Goal: Transaction & Acquisition: Download file/media

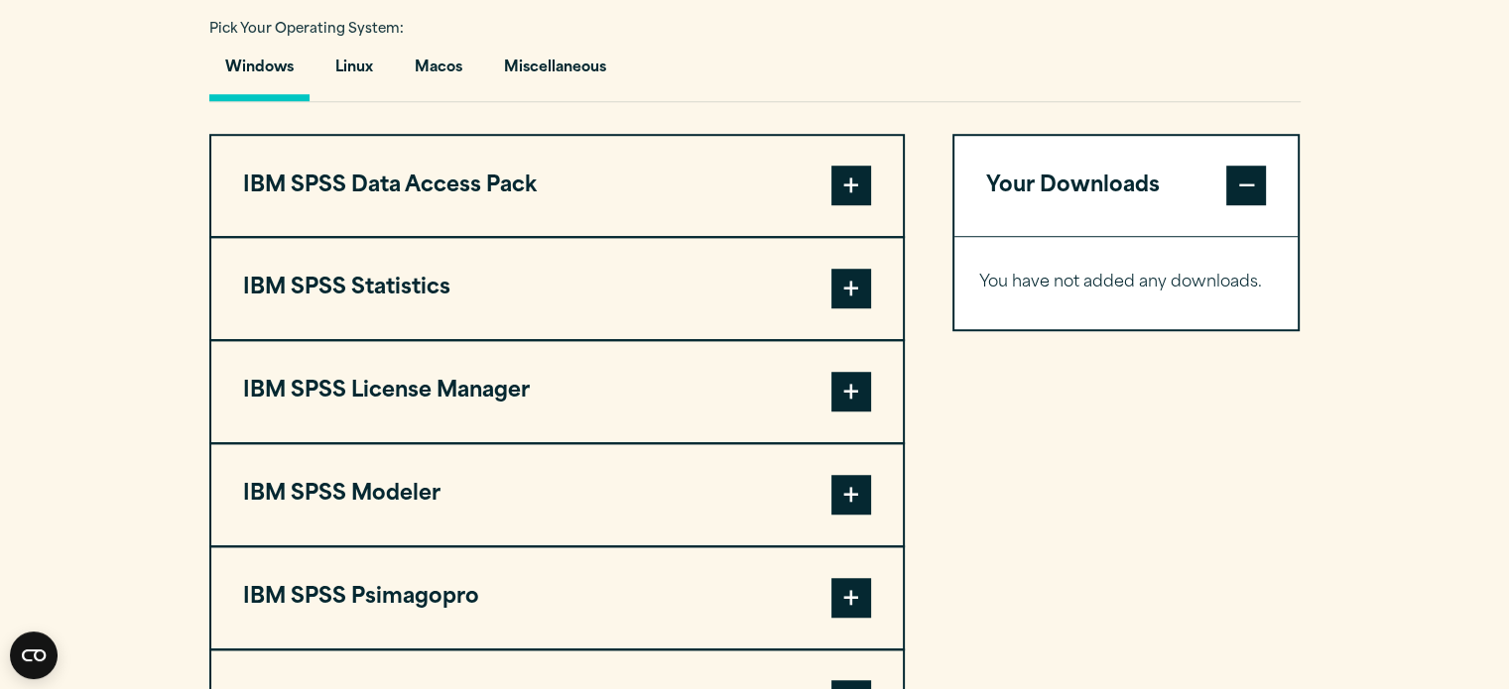
scroll to position [1452, 0]
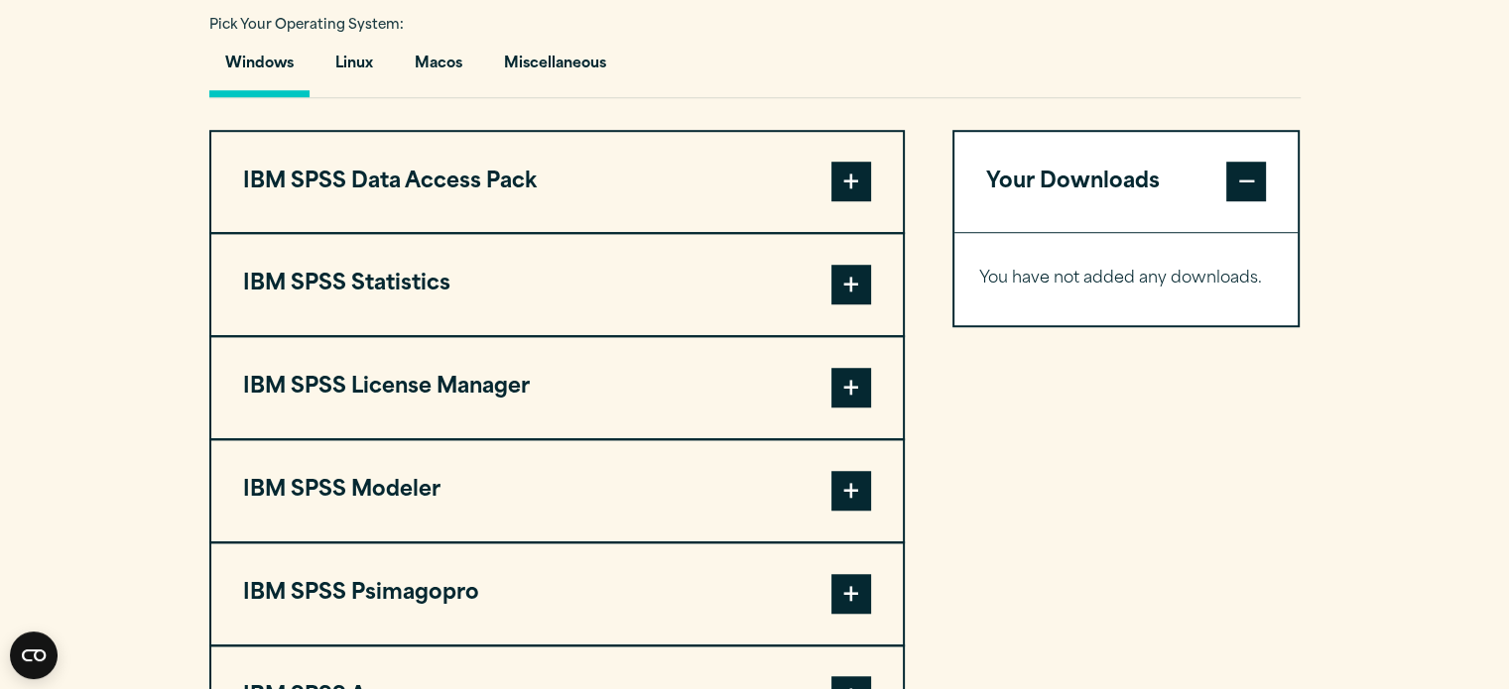
click at [821, 335] on button "IBM SPSS Statistics" at bounding box center [556, 284] width 691 height 101
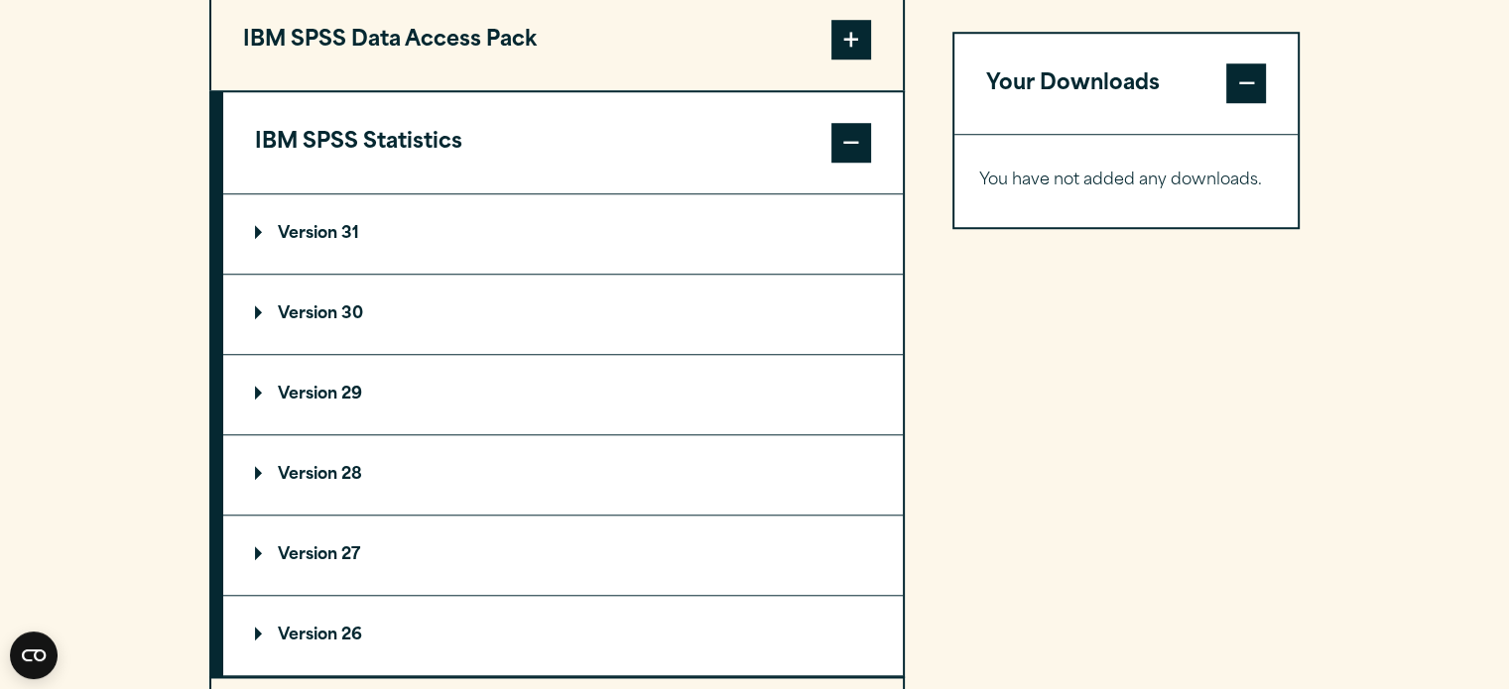
scroll to position [1598, 0]
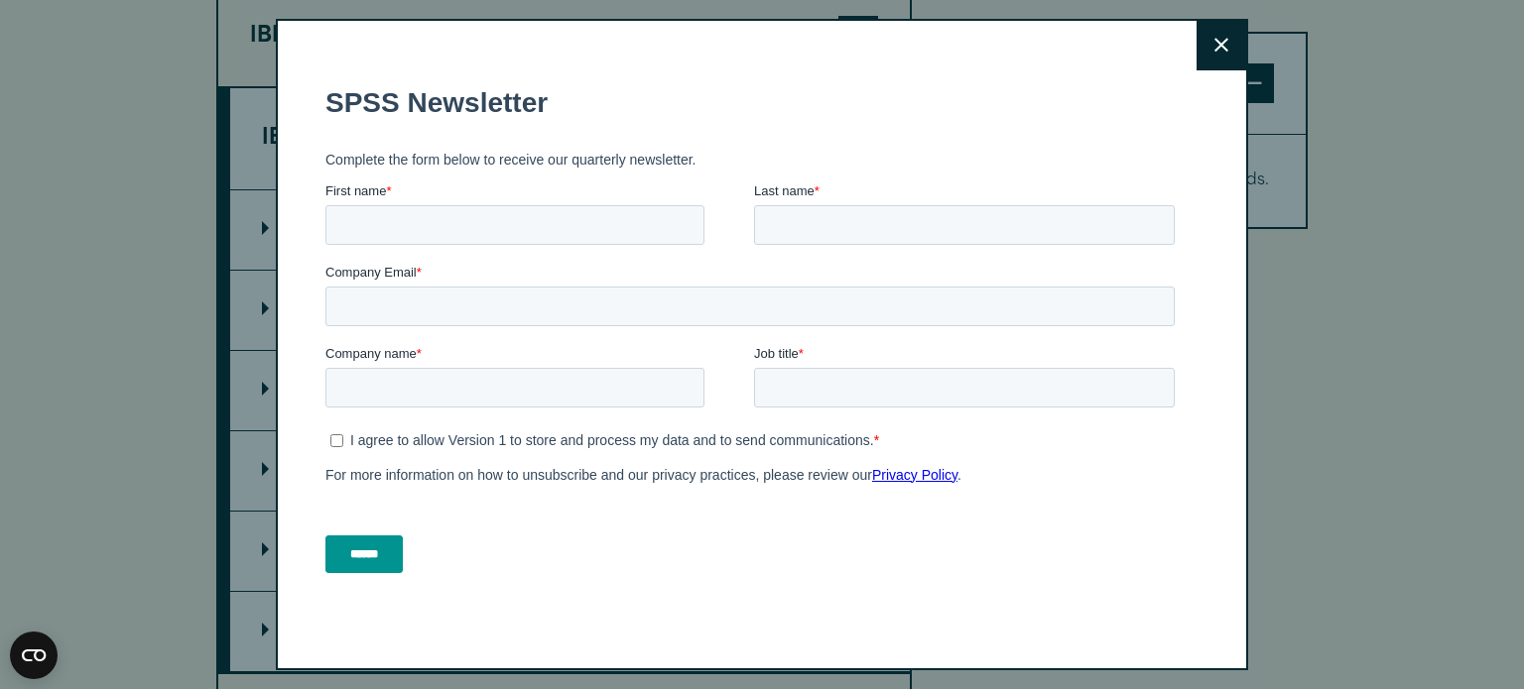
click at [1202, 52] on button "Close" at bounding box center [1221, 46] width 50 height 50
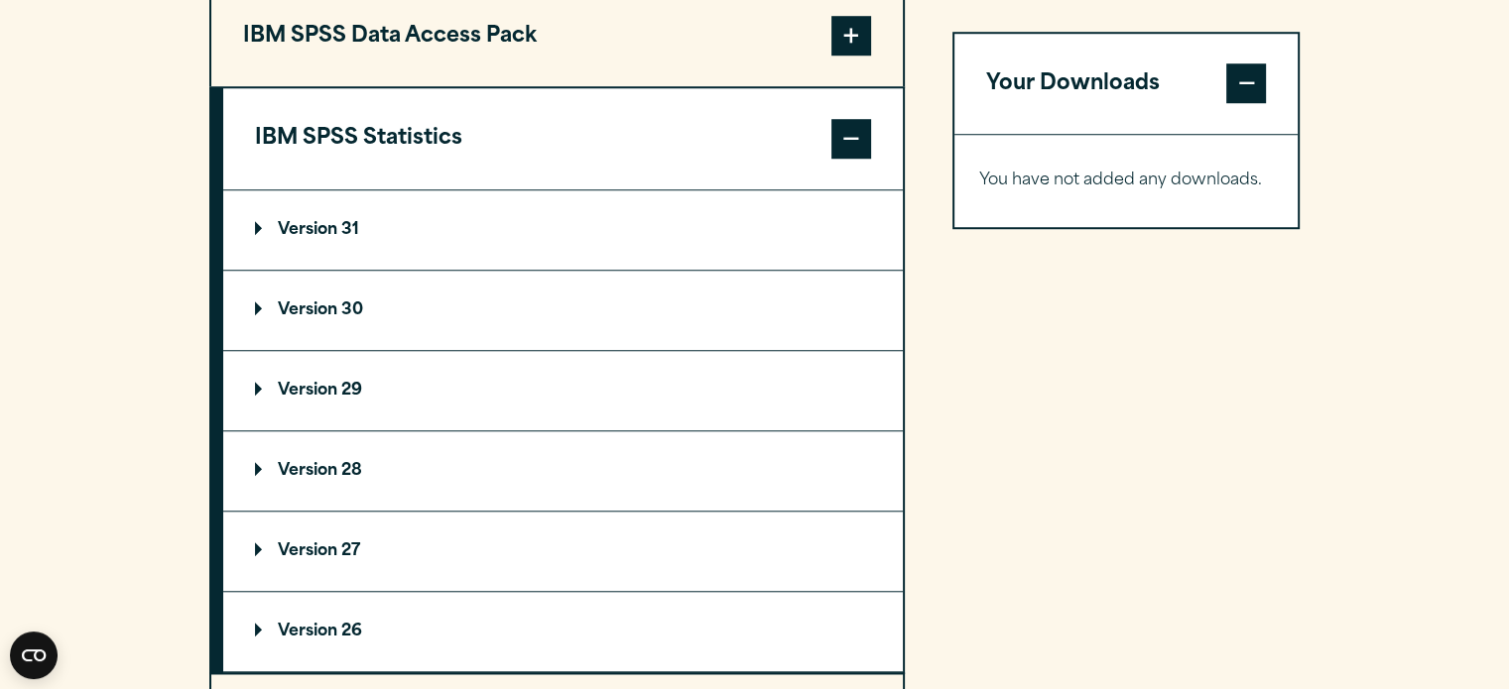
click at [414, 270] on summary "Version 31" at bounding box center [563, 229] width 680 height 79
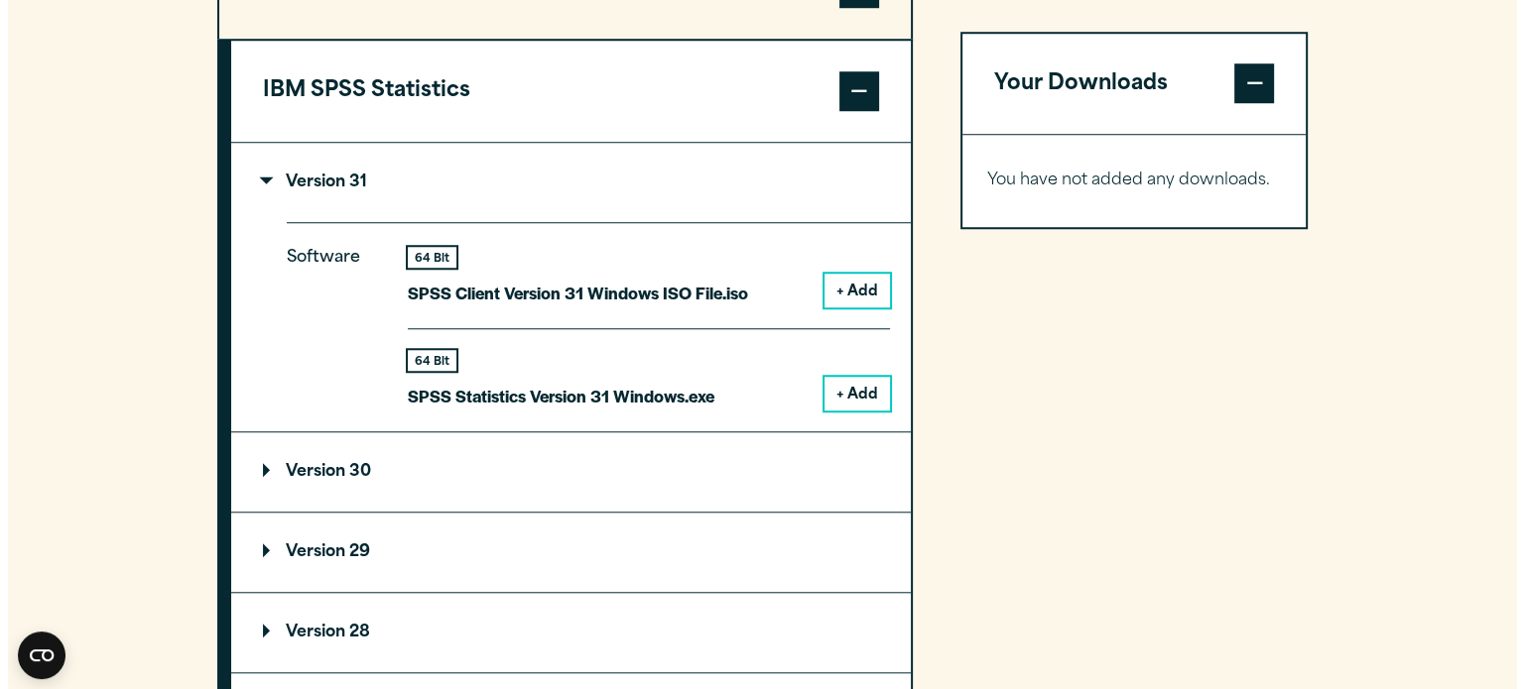
scroll to position [1650, 0]
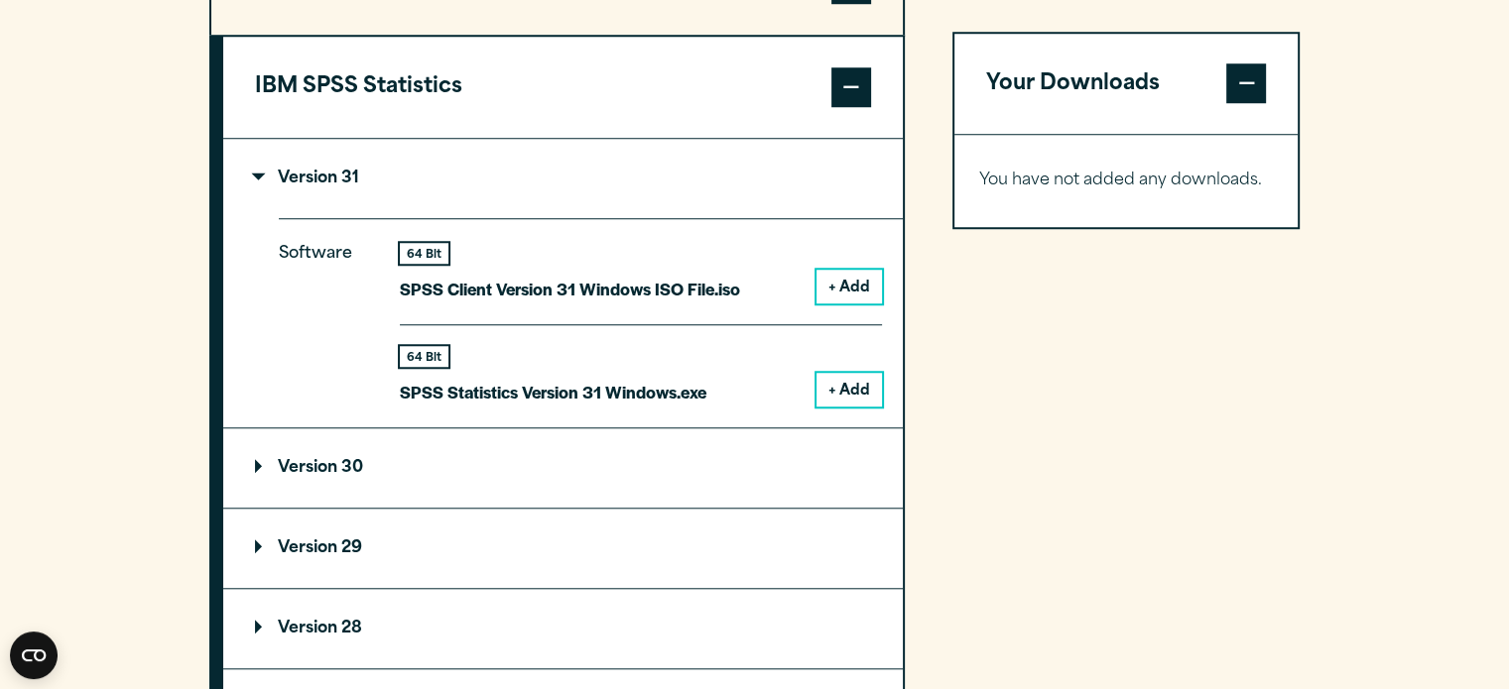
click at [849, 407] on button "+ Add" at bounding box center [848, 390] width 65 height 34
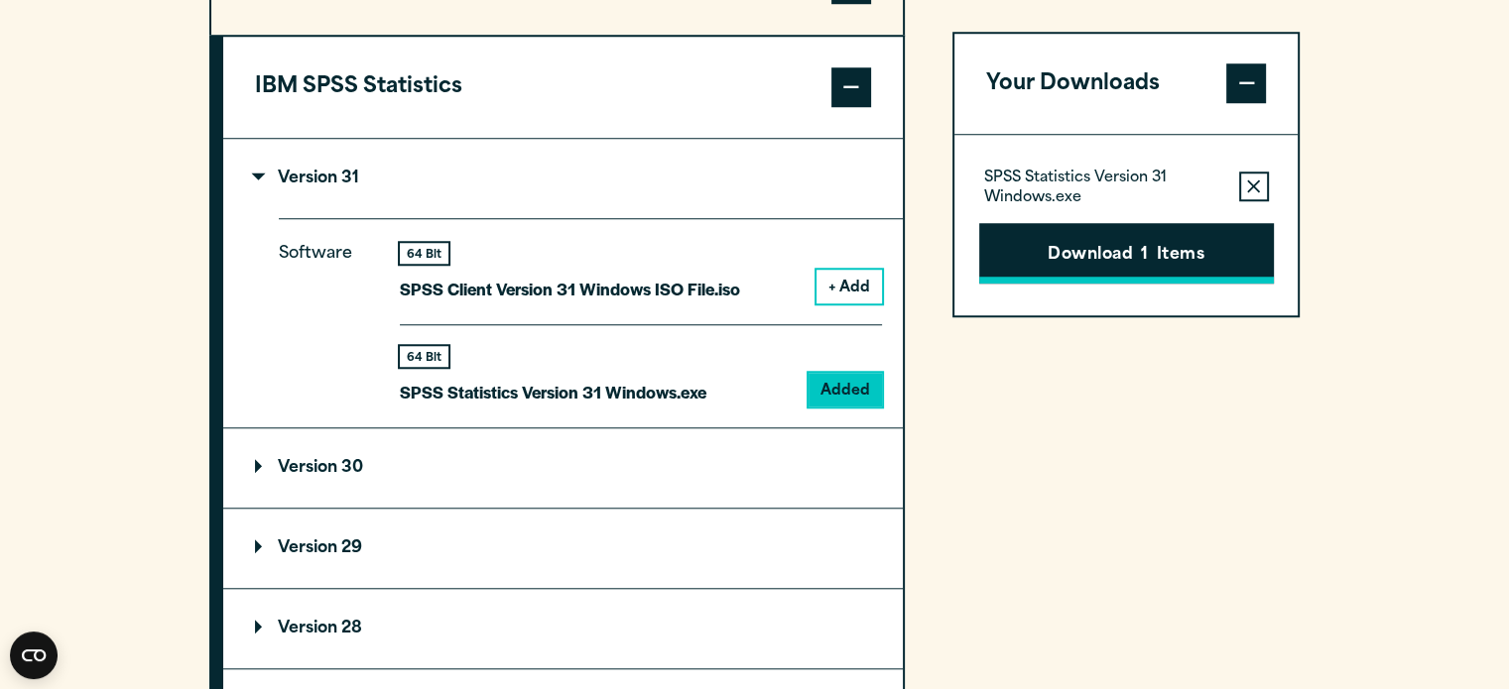
click at [1158, 269] on button "Download 1 Items" at bounding box center [1126, 254] width 295 height 62
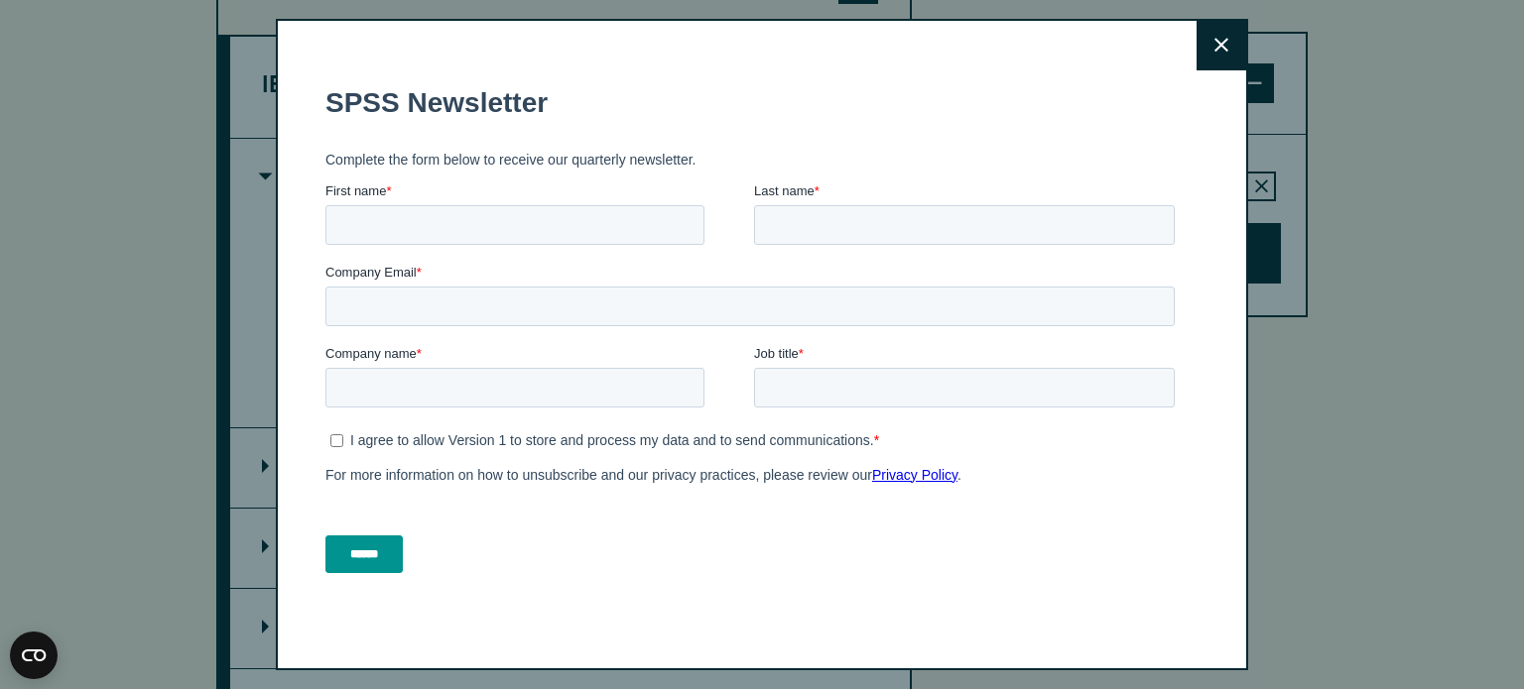
click at [1214, 51] on icon at bounding box center [1221, 45] width 14 height 15
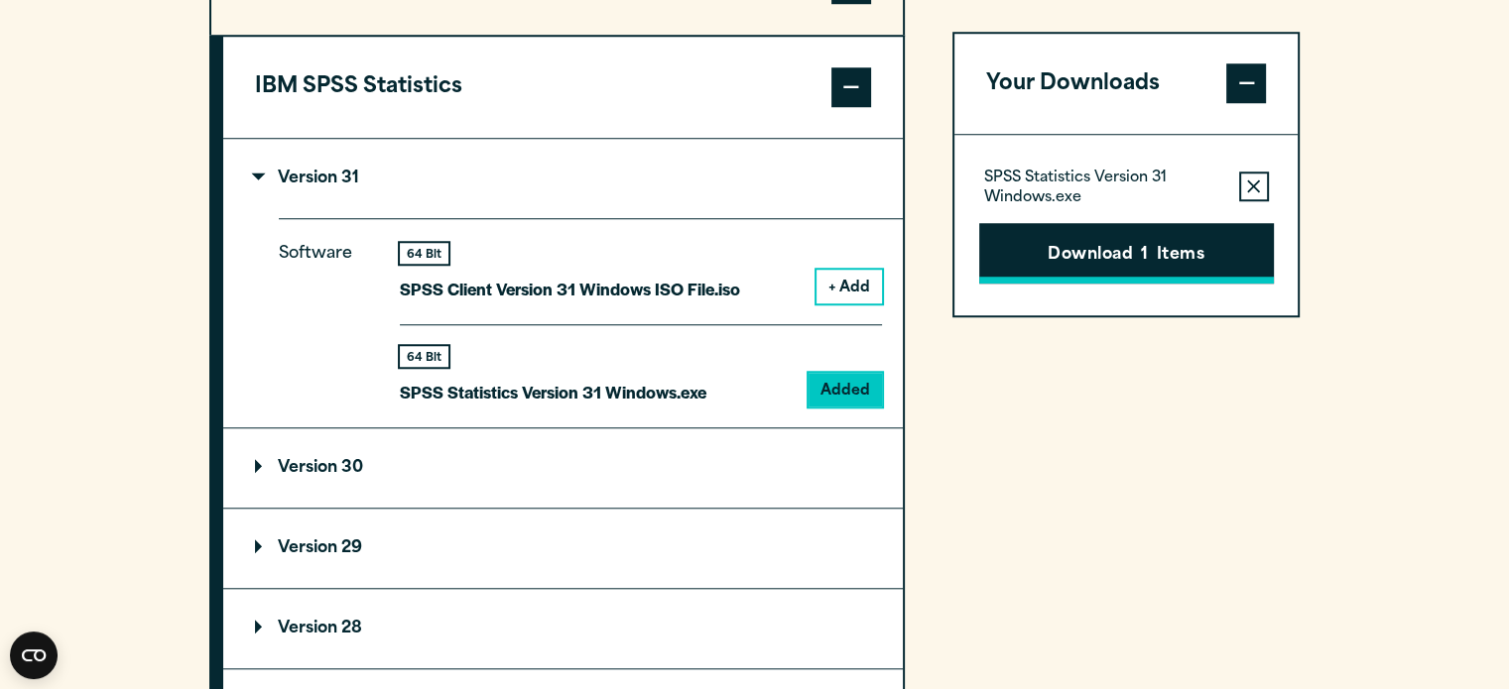
click at [1159, 231] on button "Download 1 Items" at bounding box center [1126, 254] width 295 height 62
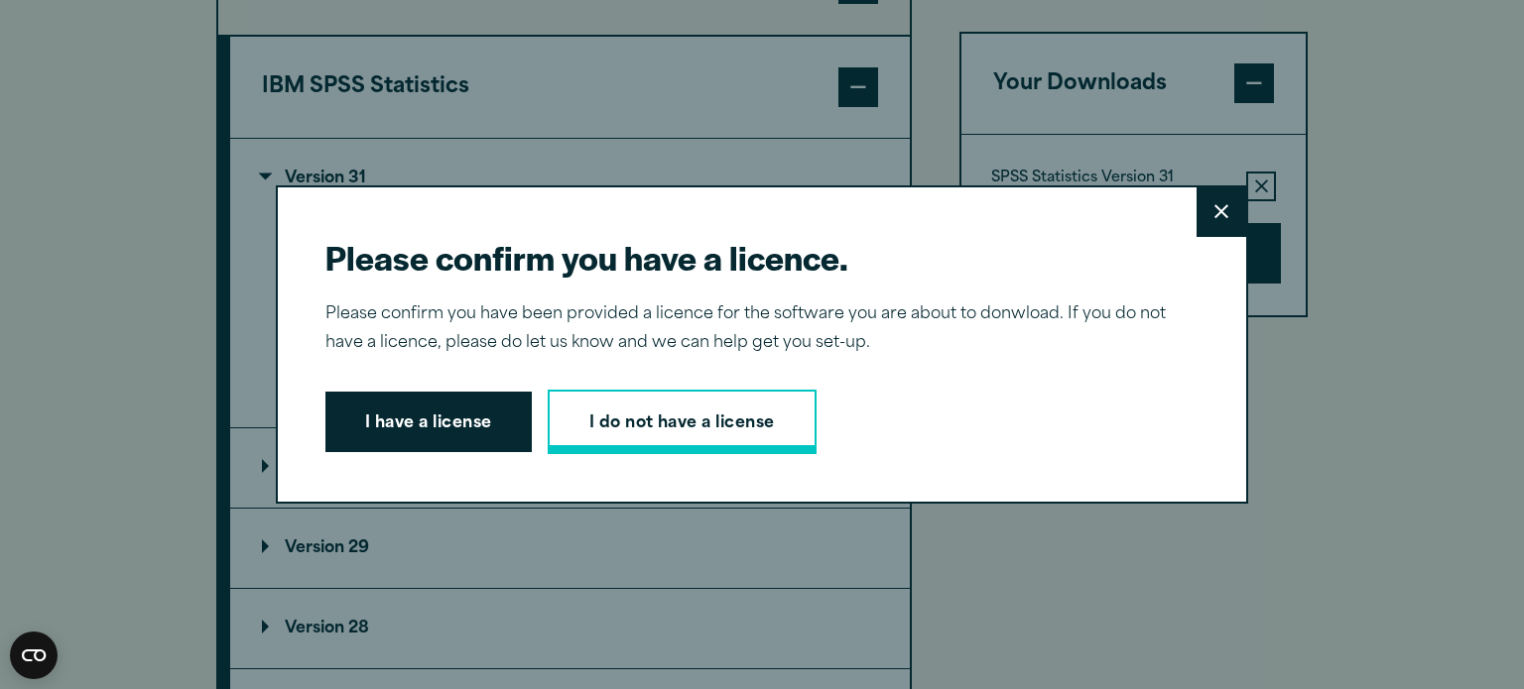
click at [634, 431] on link "I do not have a license" at bounding box center [682, 422] width 269 height 65
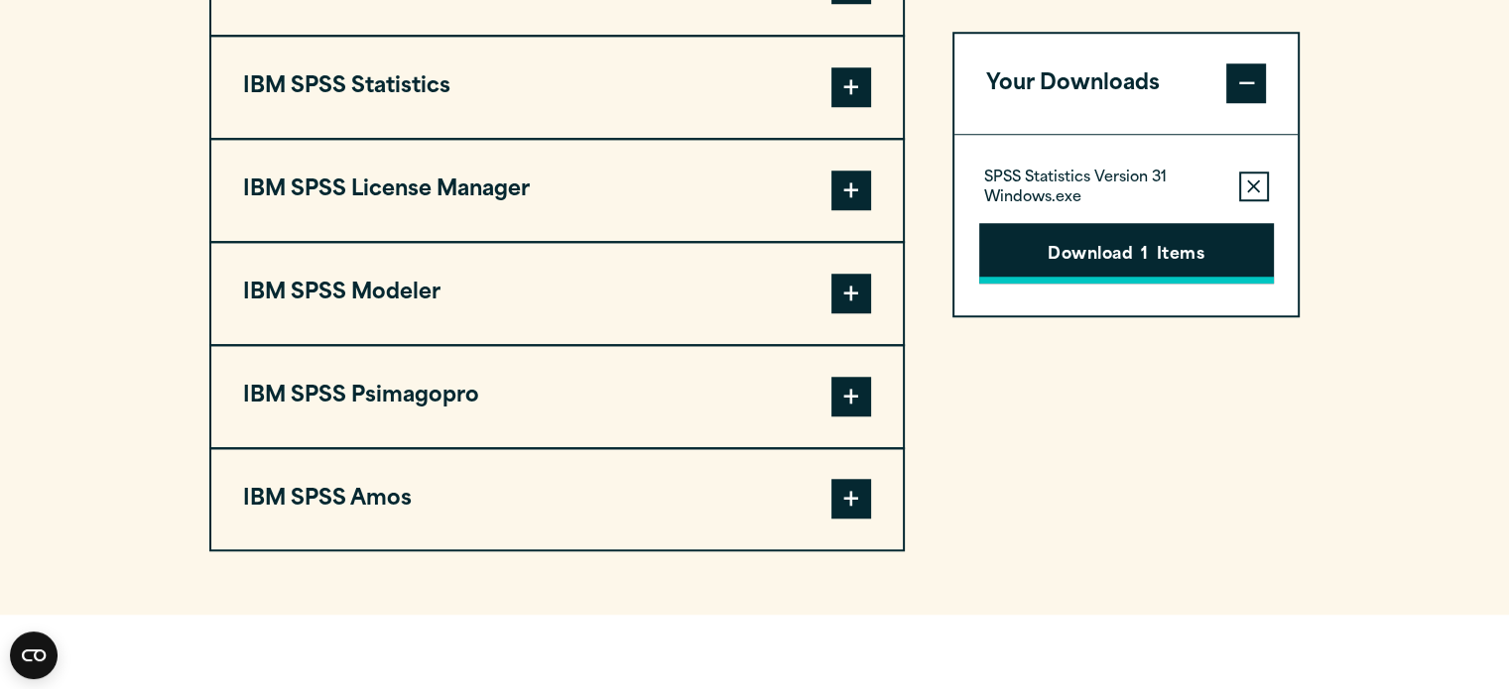
click at [1132, 273] on button "Download 1 Items" at bounding box center [1126, 254] width 295 height 62
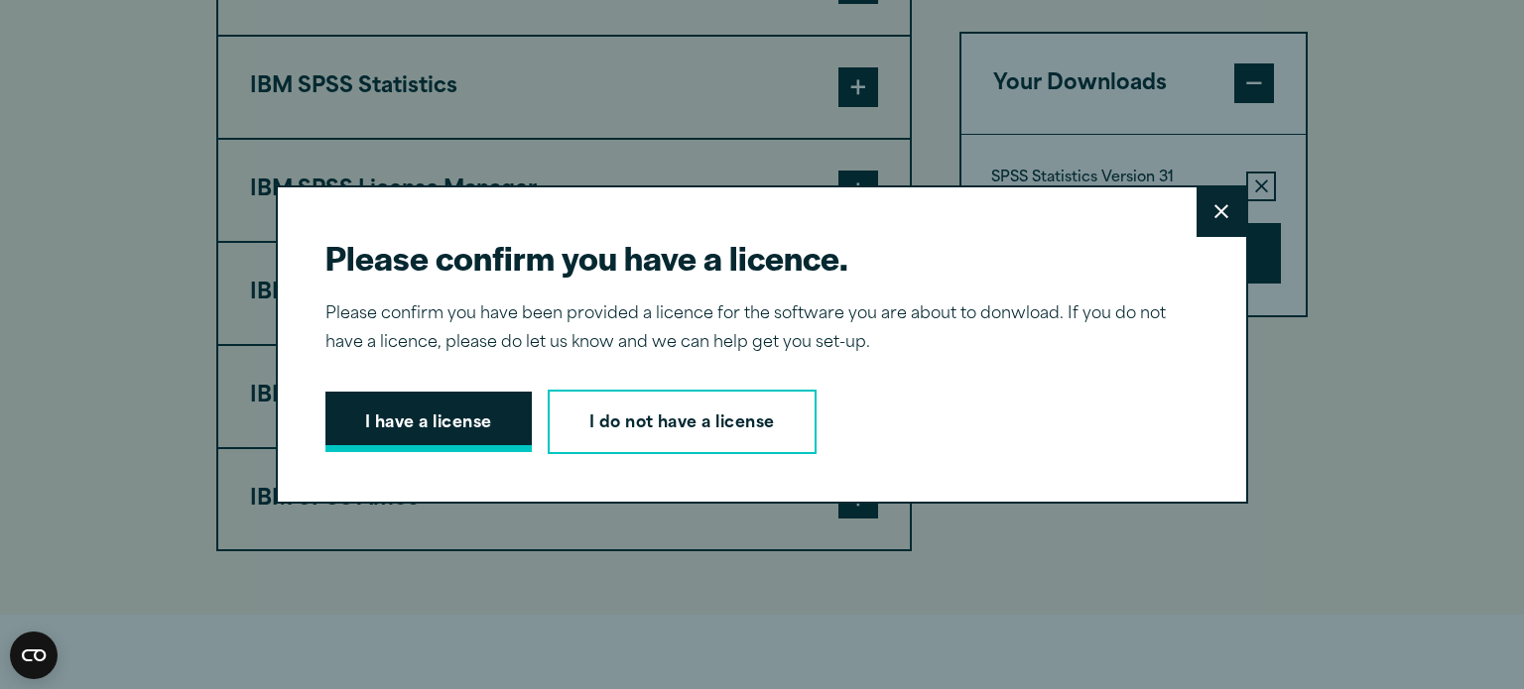
click at [453, 417] on button "I have a license" at bounding box center [428, 423] width 206 height 62
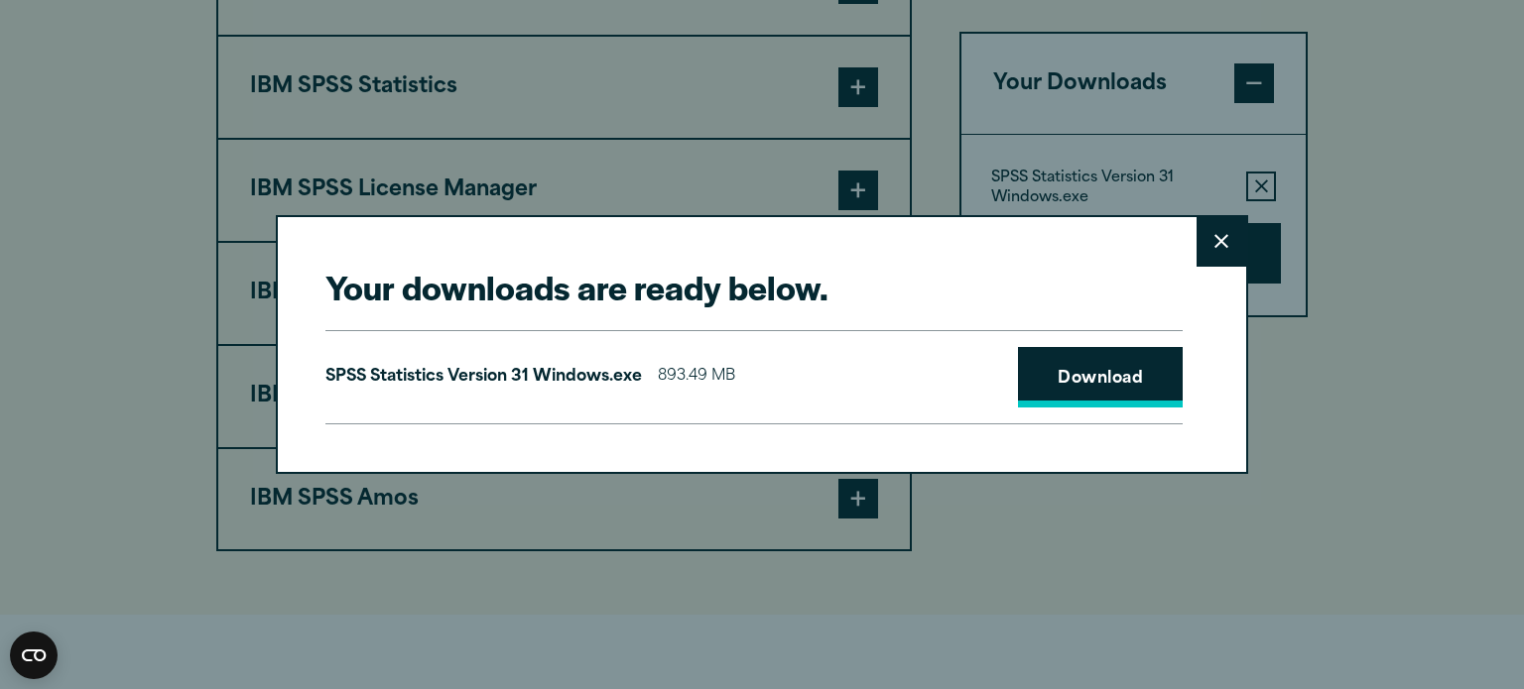
click at [1077, 388] on link "Download" at bounding box center [1100, 378] width 165 height 62
